Goal: Information Seeking & Learning: Learn about a topic

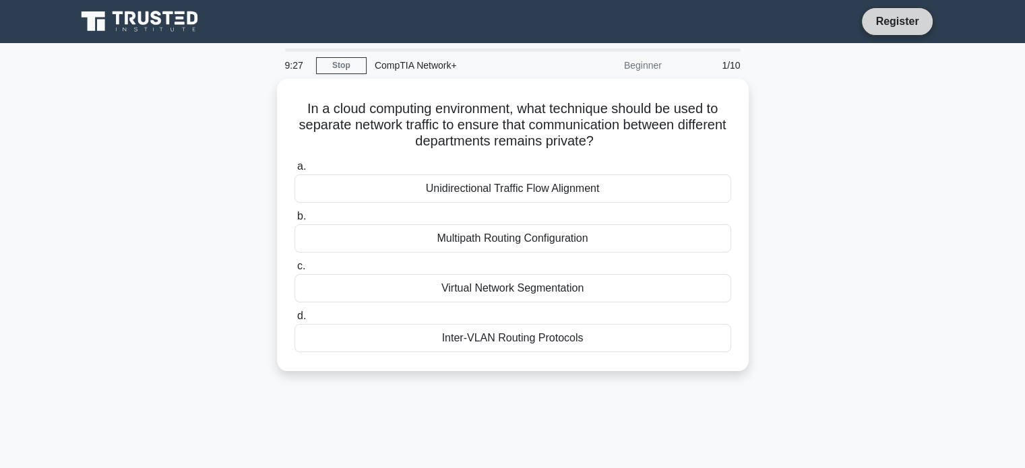
click at [889, 13] on link "Register" at bounding box center [896, 21] width 59 height 17
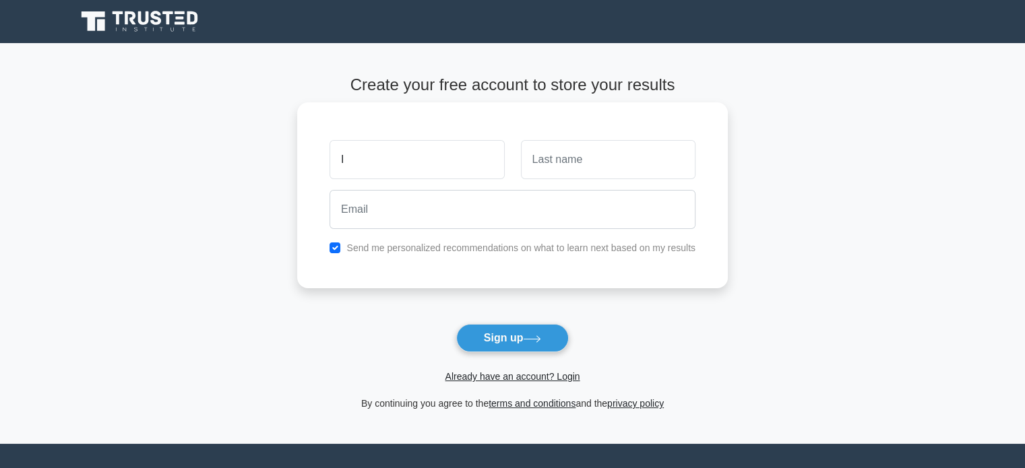
type input "iyed"
click at [573, 174] on input "text" at bounding box center [608, 159] width 175 height 39
type input "[PERSON_NAME][GEOGRAPHIC_DATA]"
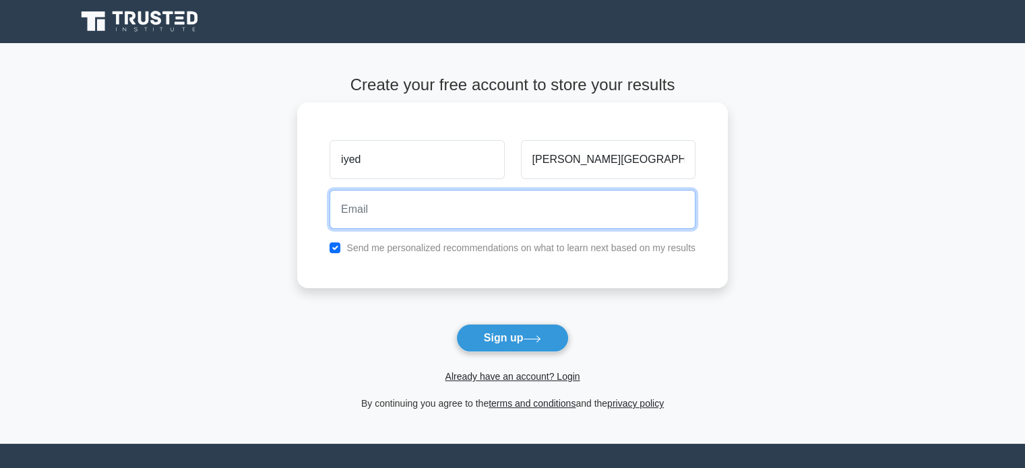
click at [528, 206] on input "email" at bounding box center [513, 209] width 366 height 39
type input "[EMAIL_ADDRESS][DOMAIN_NAME]"
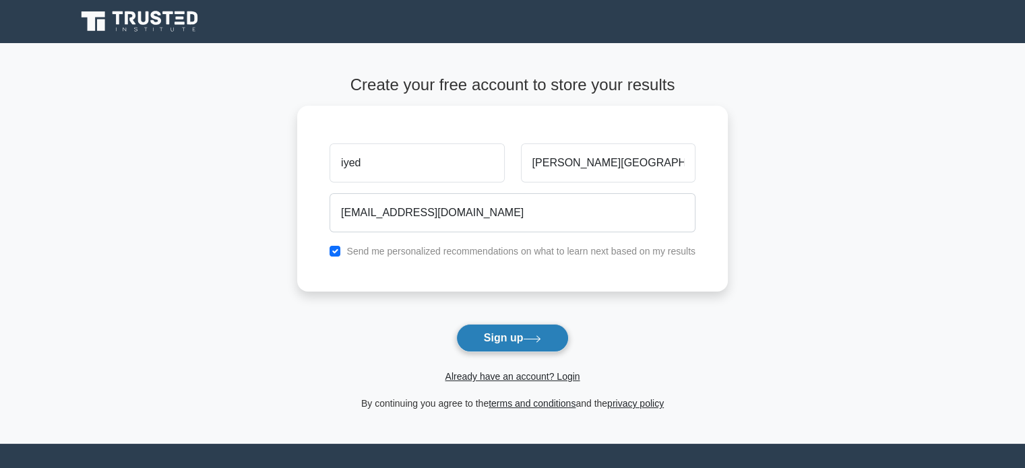
click at [508, 332] on button "Sign up" at bounding box center [512, 338] width 113 height 28
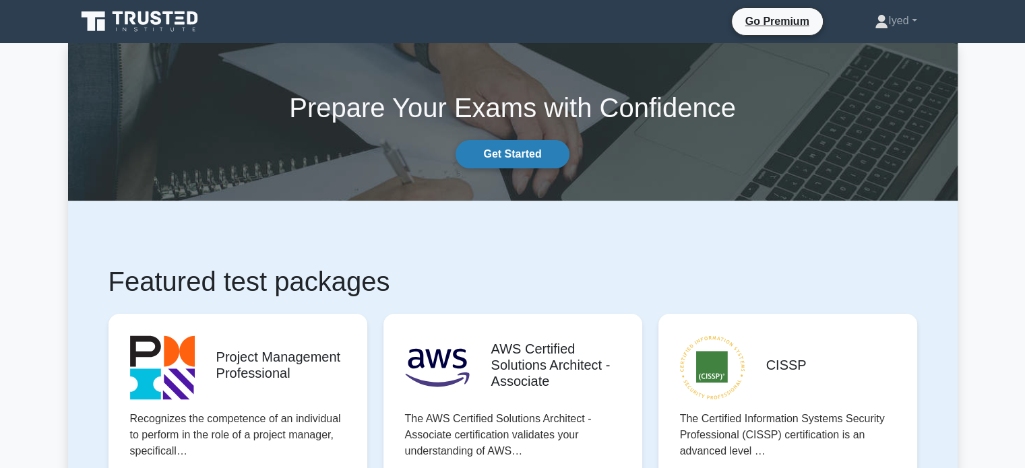
click at [545, 150] on link "Get Started" at bounding box center [512, 154] width 113 height 28
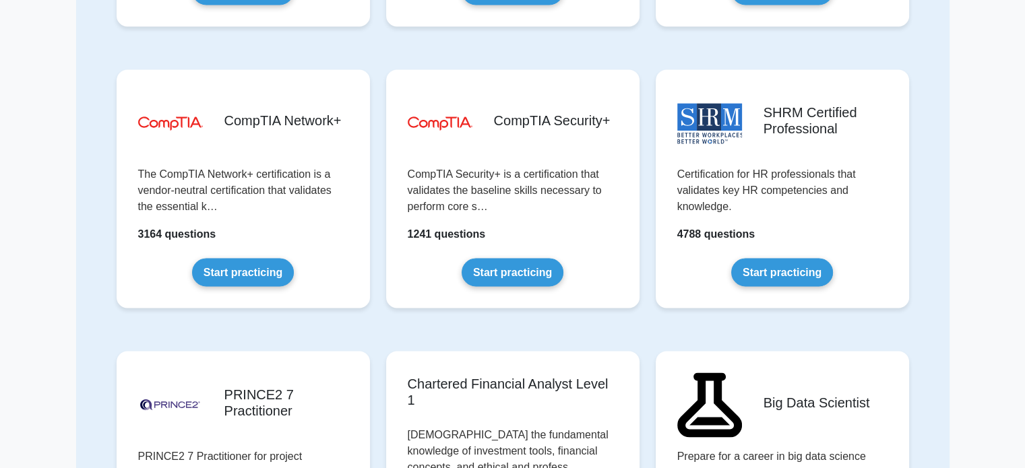
scroll to position [2337, 0]
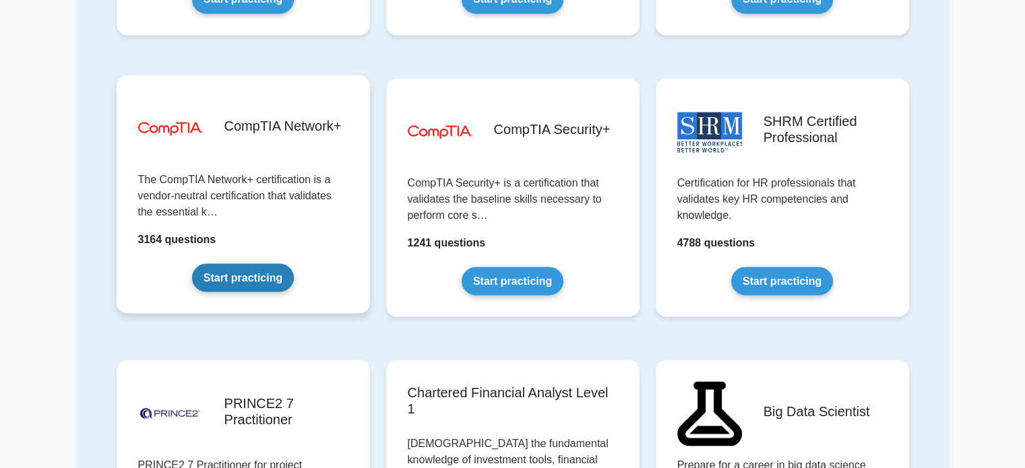
click at [251, 282] on link "Start practicing" at bounding box center [243, 278] width 102 height 28
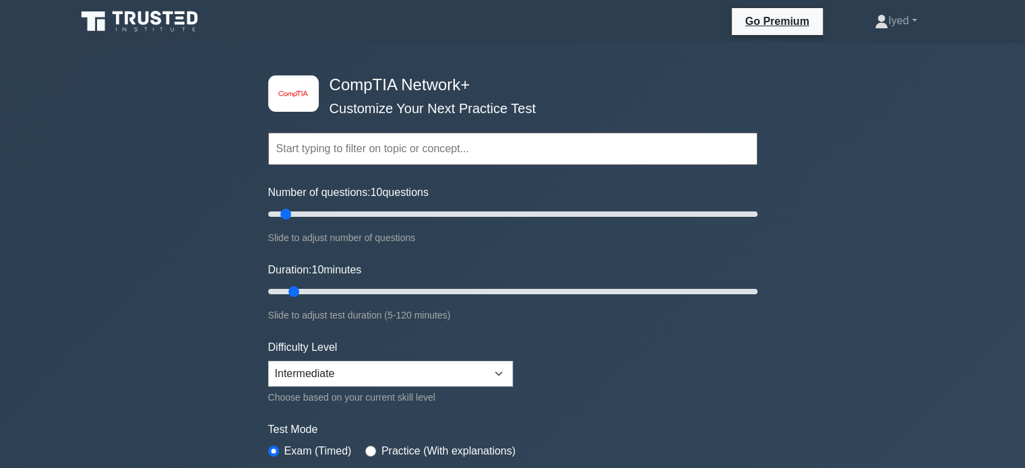
drag, startPoint x: 1035, startPoint y: 42, endPoint x: 1031, endPoint y: -16, distance: 58.1
click at [460, 135] on input "text" at bounding box center [512, 149] width 489 height 32
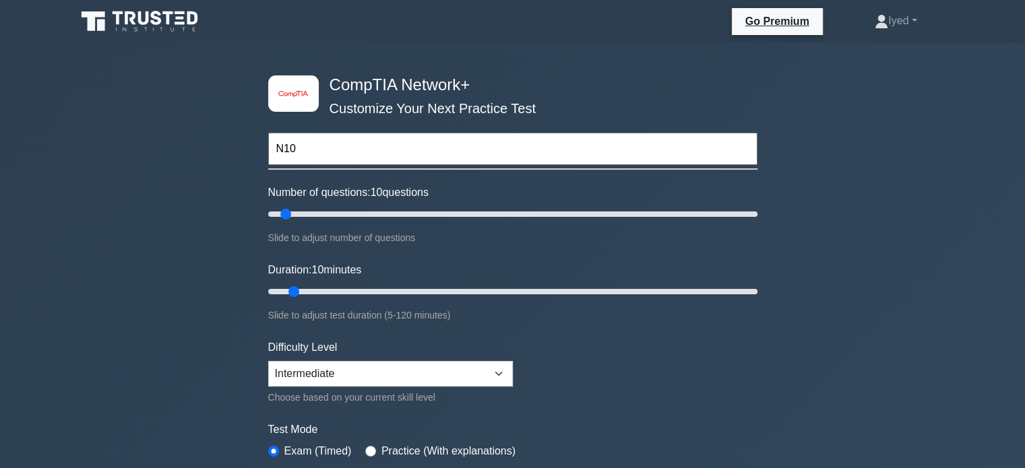
type input "N10"
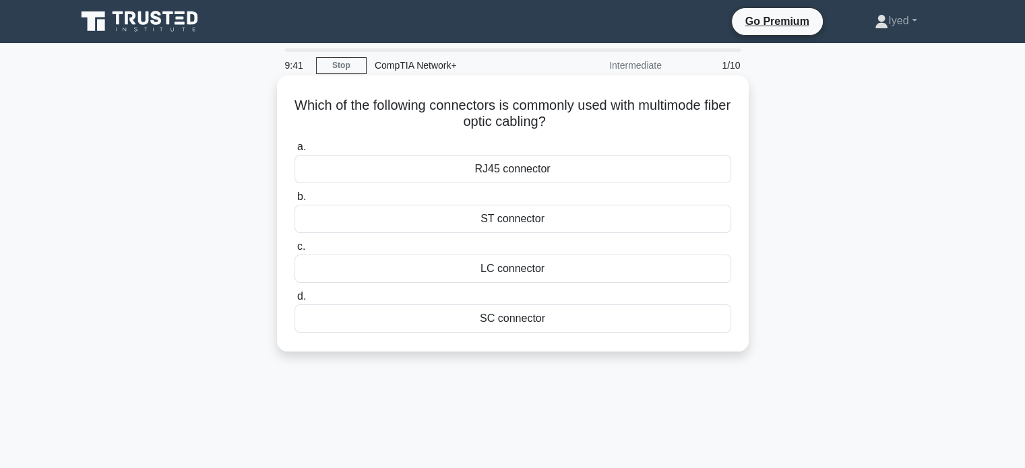
drag, startPoint x: 299, startPoint y: 106, endPoint x: 566, endPoint y: 129, distance: 267.9
click at [566, 129] on h5 "Which of the following connectors is commonly used with multimode fiber optic c…" at bounding box center [512, 114] width 439 height 34
click at [562, 129] on icon ".spinner_0XTQ{transform-origin:center;animation:spinner_y6GP .75s linear infini…" at bounding box center [554, 123] width 16 height 16
drag, startPoint x: 443, startPoint y: 105, endPoint x: 574, endPoint y: 129, distance: 133.5
click at [574, 129] on h5 "Which of the following connectors is commonly used with multimode fiber optic c…" at bounding box center [512, 114] width 439 height 34
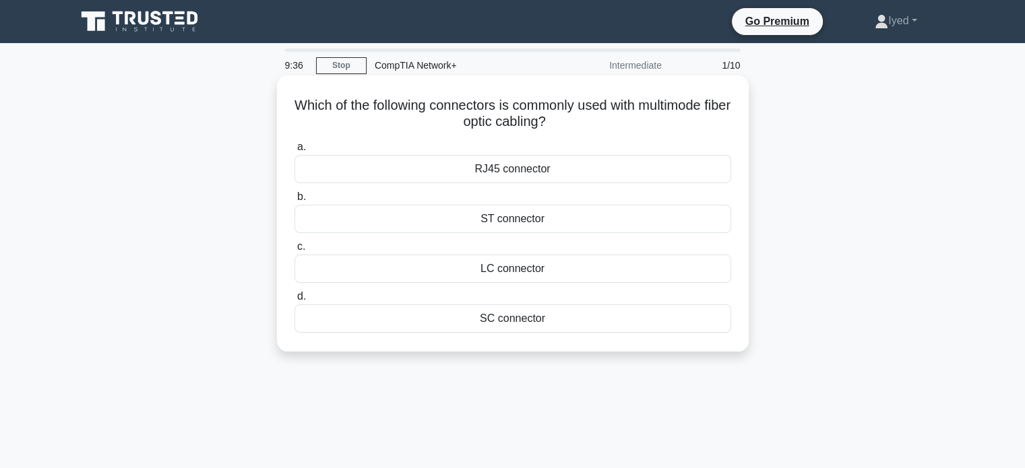
copy h5 "connectors is commonly used with multimode fiber optic cabling?"
click at [505, 262] on div "LC connector" at bounding box center [513, 269] width 437 height 28
click at [295, 251] on input "c. LC connector" at bounding box center [295, 247] width 0 height 9
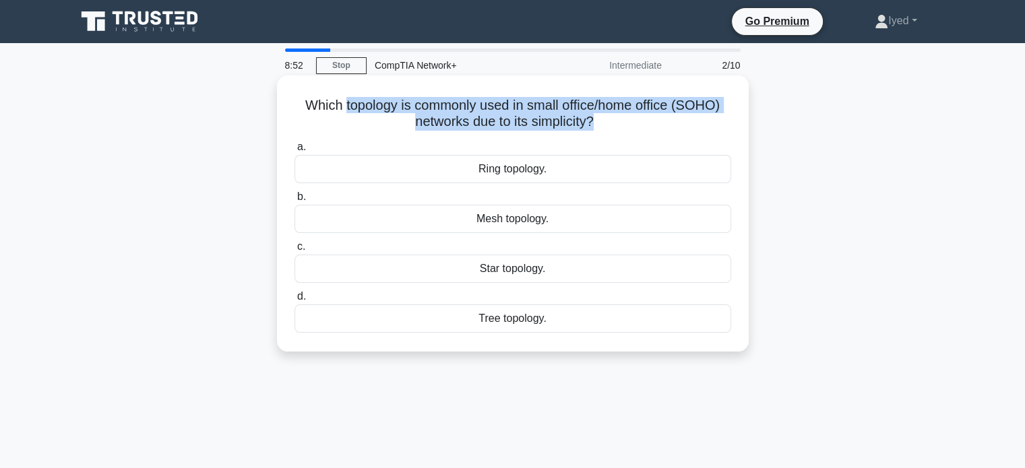
drag, startPoint x: 340, startPoint y: 101, endPoint x: 592, endPoint y: 124, distance: 252.4
click at [592, 124] on h5 "Which topology is commonly used in small office/home office (SOHO) networks due…" at bounding box center [512, 114] width 439 height 34
copy h5 "topology is commonly used in small office/home office (SOHO) networks due to it…"
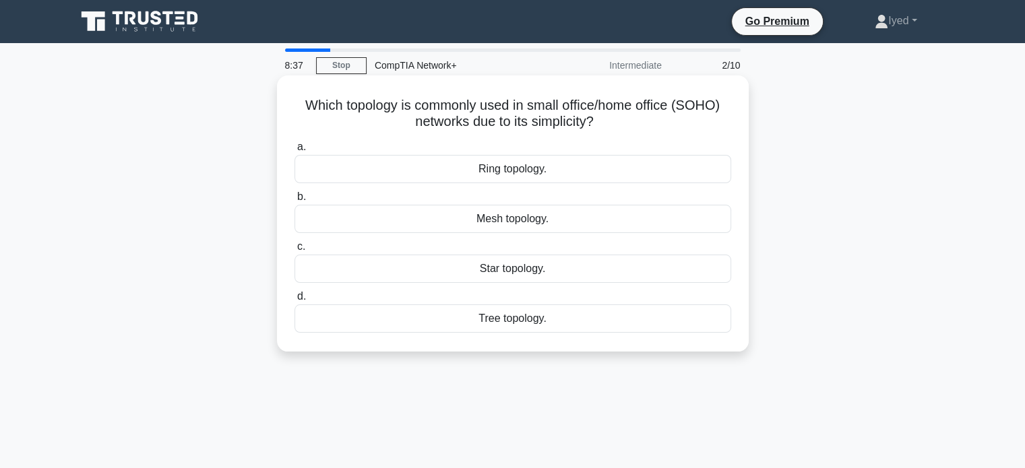
click at [523, 276] on div "Star topology." at bounding box center [513, 269] width 437 height 28
click at [295, 251] on input "c. Star topology." at bounding box center [295, 247] width 0 height 9
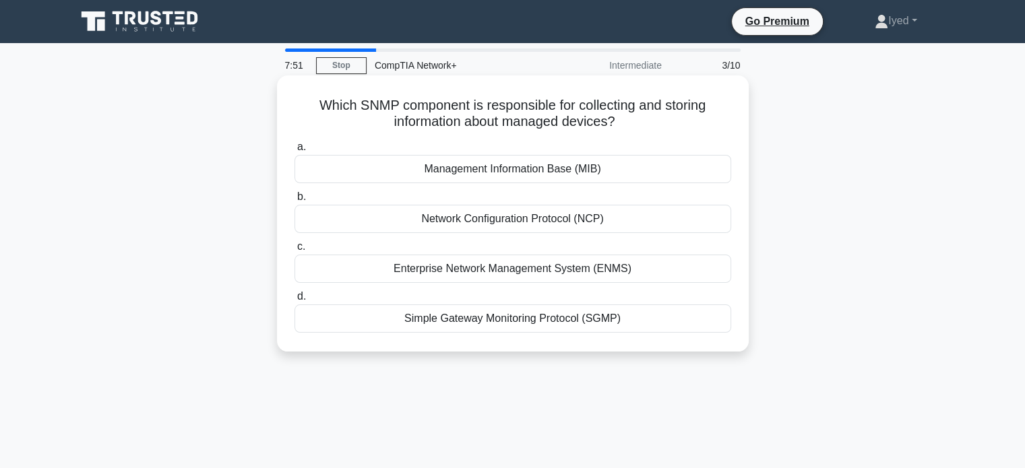
click at [574, 175] on div "Management Information Base (MIB)" at bounding box center [513, 169] width 437 height 28
click at [295, 152] on input "a. Management Information Base (MIB)" at bounding box center [295, 147] width 0 height 9
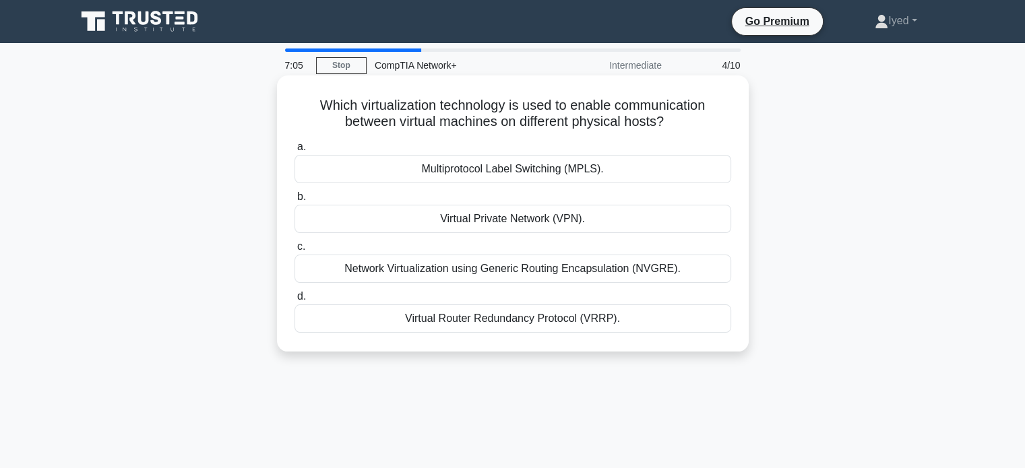
click at [547, 317] on div "Virtual Router Redundancy Protocol (VRRP)." at bounding box center [513, 319] width 437 height 28
click at [295, 301] on input "d. Virtual Router Redundancy Protocol (VRRP)." at bounding box center [295, 297] width 0 height 9
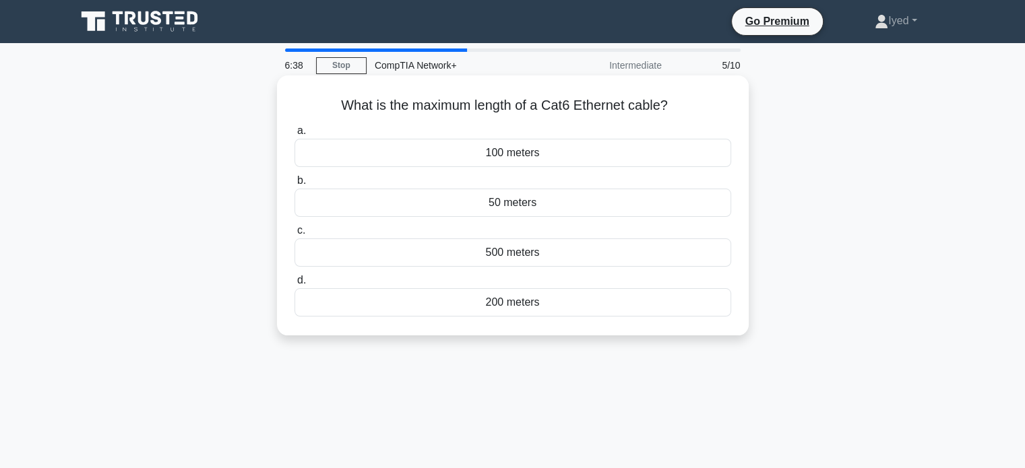
click at [539, 159] on div "100 meters" at bounding box center [513, 153] width 437 height 28
click at [295, 135] on input "a. 100 meters" at bounding box center [295, 131] width 0 height 9
click at [495, 295] on div "RIP" at bounding box center [513, 302] width 437 height 28
click at [295, 285] on input "d. RIP" at bounding box center [295, 280] width 0 height 9
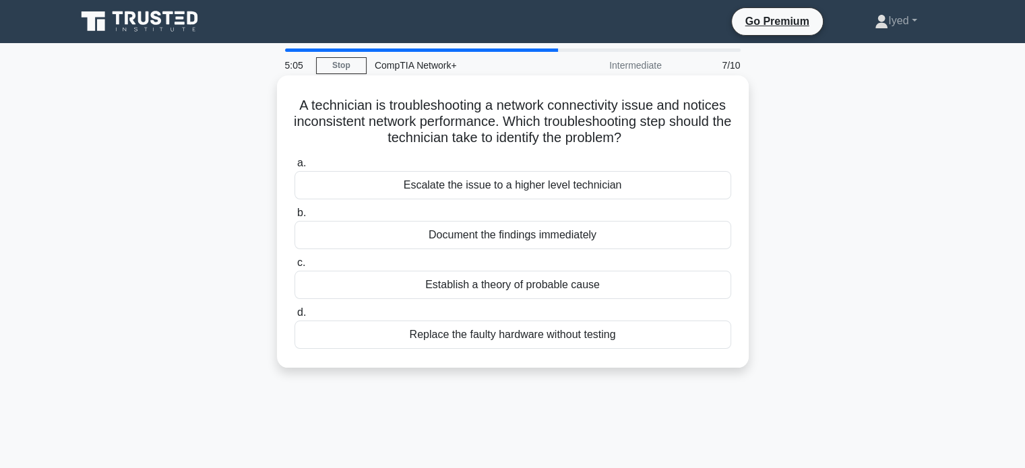
click at [594, 282] on div "Establish a theory of probable cause" at bounding box center [513, 285] width 437 height 28
click at [295, 268] on input "c. Establish a theory of probable cause" at bounding box center [295, 263] width 0 height 9
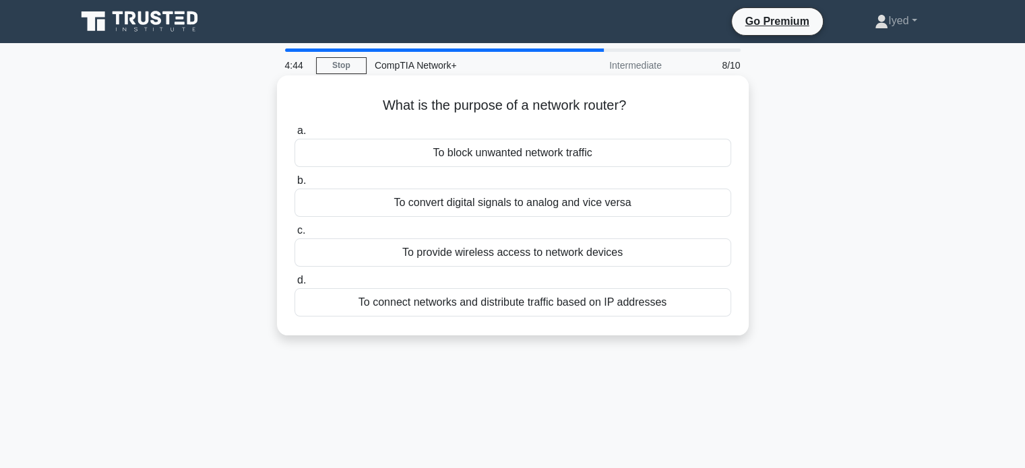
click at [572, 301] on div "To connect networks and distribute traffic based on IP addresses" at bounding box center [513, 302] width 437 height 28
click at [295, 285] on input "d. To connect networks and distribute traffic based on IP addresses" at bounding box center [295, 280] width 0 height 9
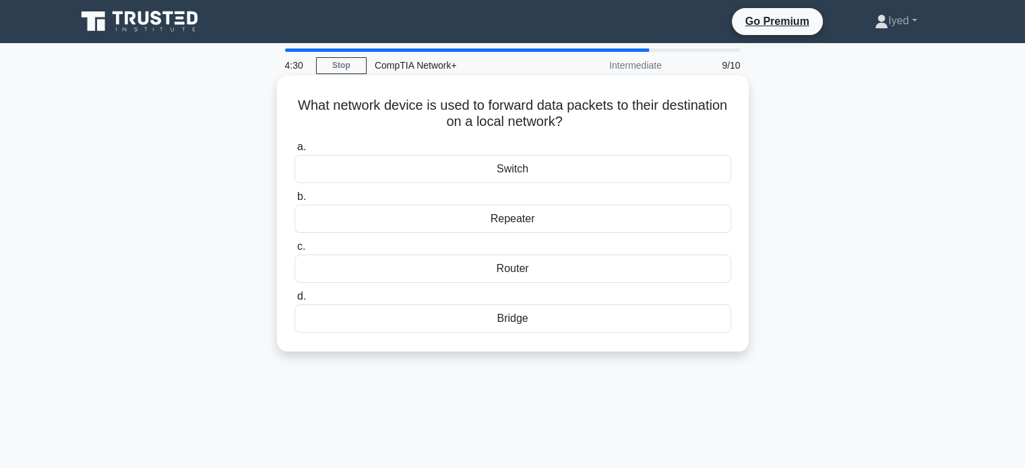
click at [523, 167] on div "Switch" at bounding box center [513, 169] width 437 height 28
click at [295, 152] on input "a. Switch" at bounding box center [295, 147] width 0 height 9
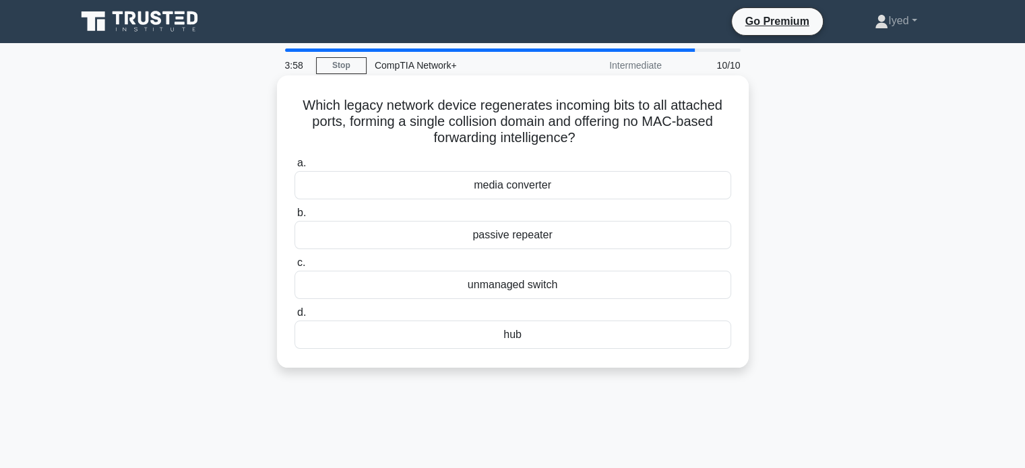
click at [553, 291] on div "unmanaged switch" at bounding box center [513, 285] width 437 height 28
click at [295, 268] on input "c. unmanaged switch" at bounding box center [295, 263] width 0 height 9
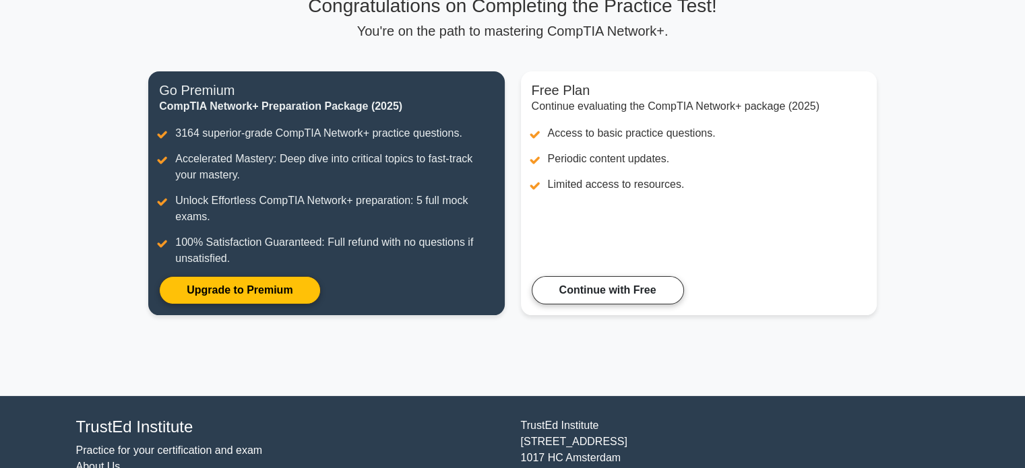
scroll to position [125, 0]
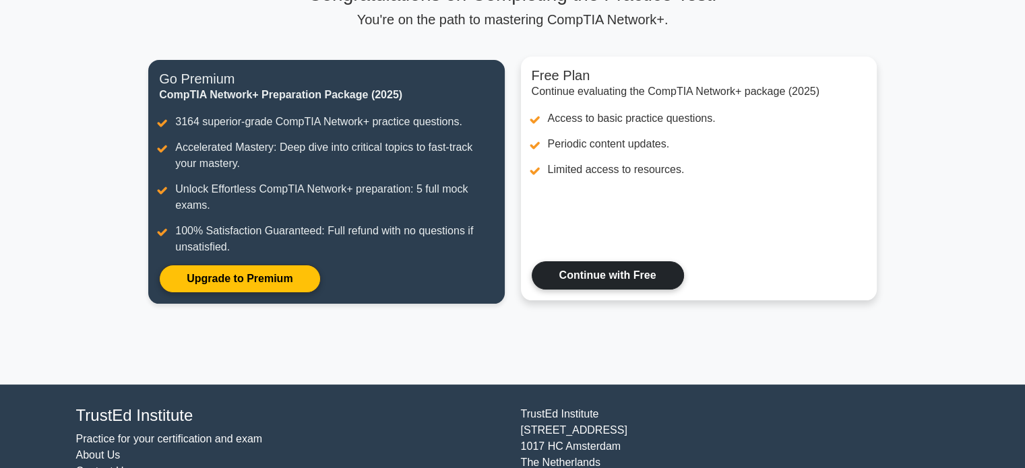
click at [636, 286] on link "Continue with Free" at bounding box center [608, 276] width 152 height 28
